Goal: Task Accomplishment & Management: Use online tool/utility

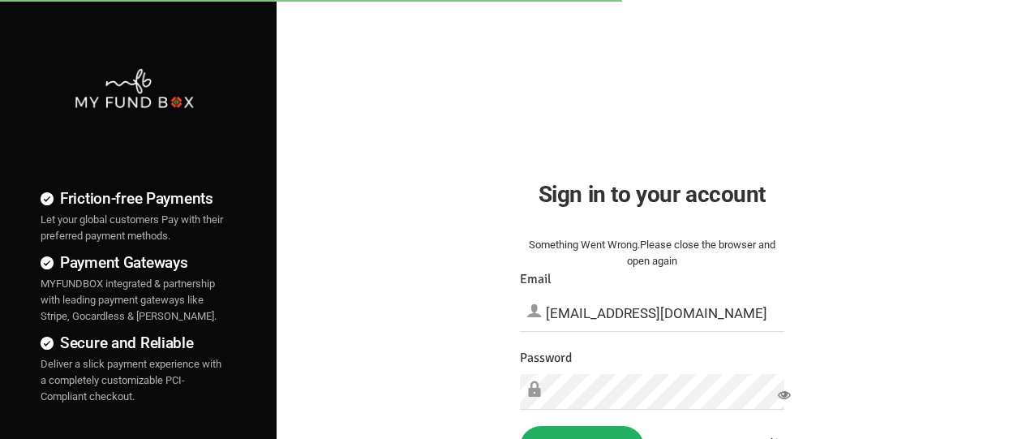
click at [582, 432] on button "Sign in" at bounding box center [582, 447] width 124 height 42
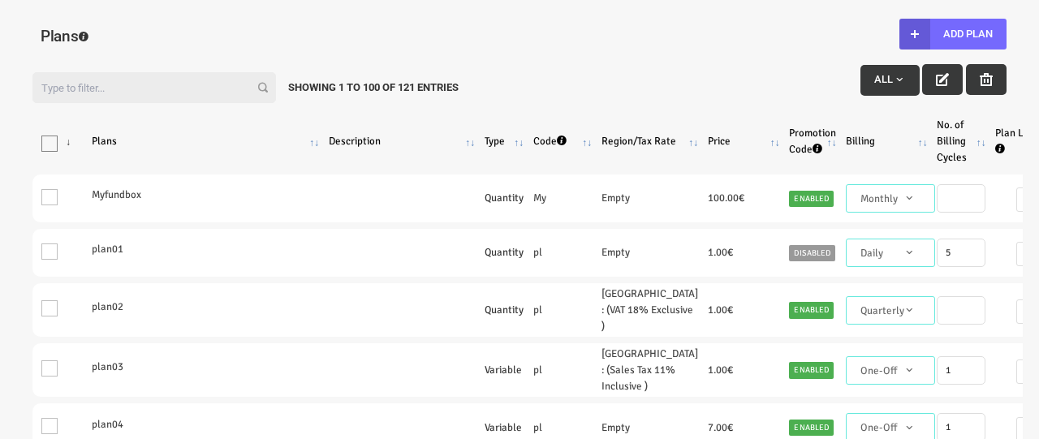
select select "100"
click at [952, 34] on button "Add Plan" at bounding box center [952, 34] width 107 height 31
type input "100"
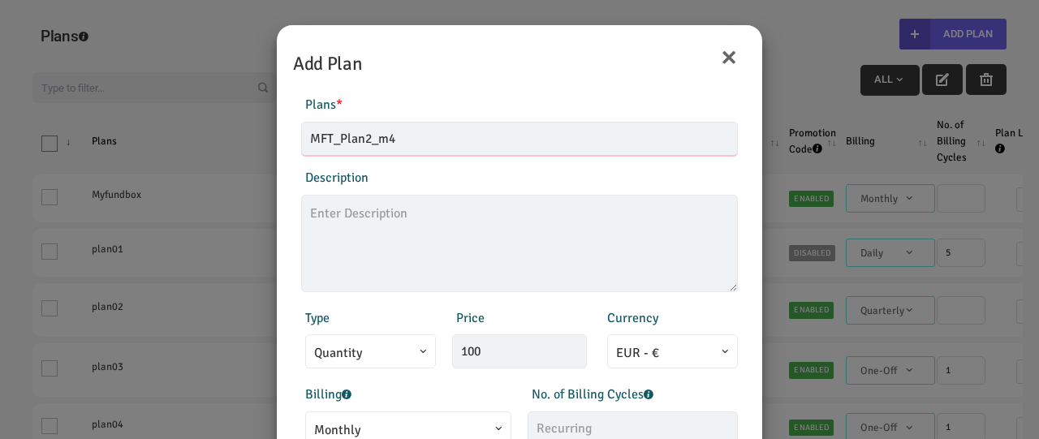
type input "MFT_Plan2_m4"
type textarea "MFT_Plan2_description"
click at [406, 424] on span "Monthly" at bounding box center [408, 430] width 188 height 20
type input "99.00"
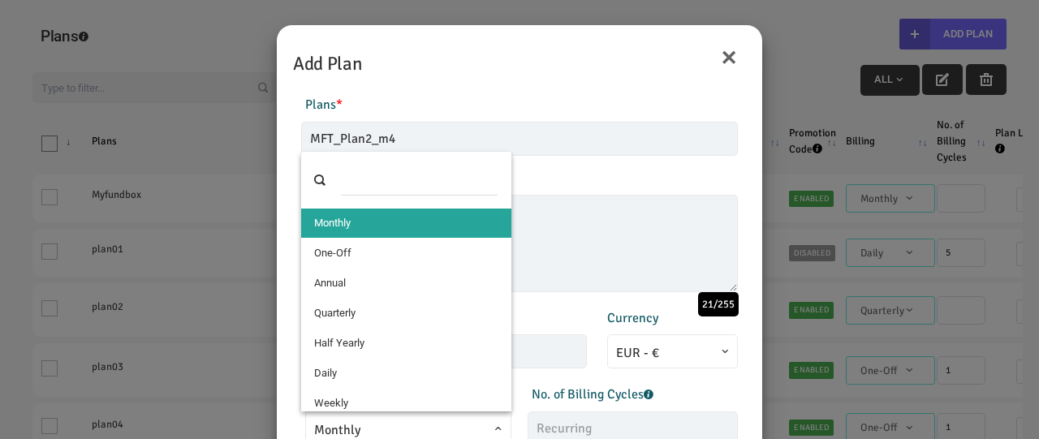
select select "4"
type input "1"
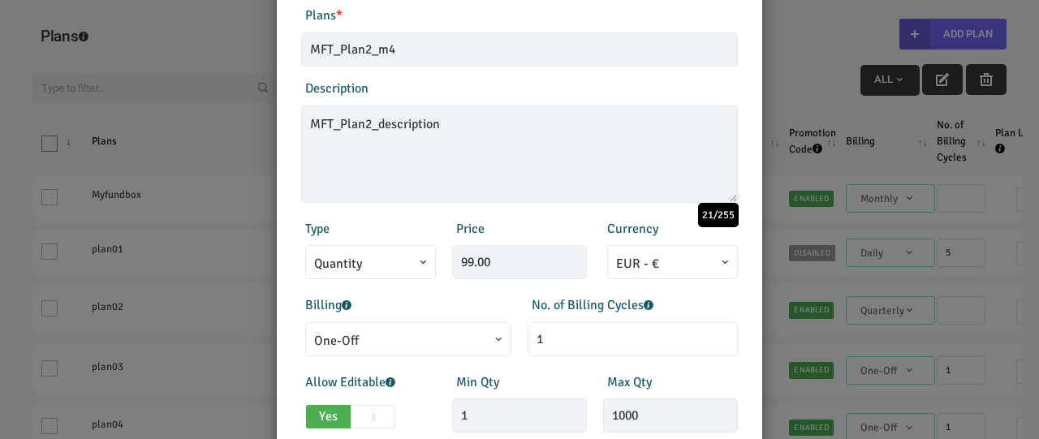
scroll to position [359, 0]
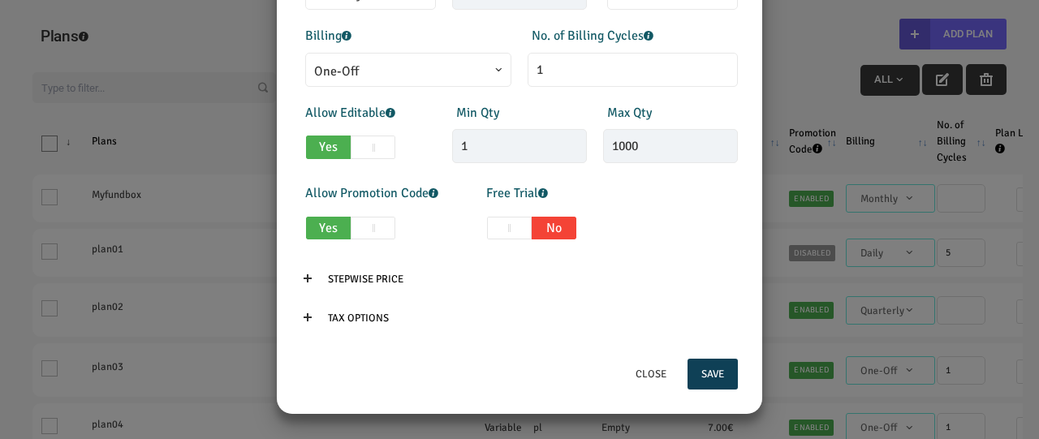
click at [712, 374] on button "Save" at bounding box center [712, 374] width 50 height 31
